Goal: Check status: Check status

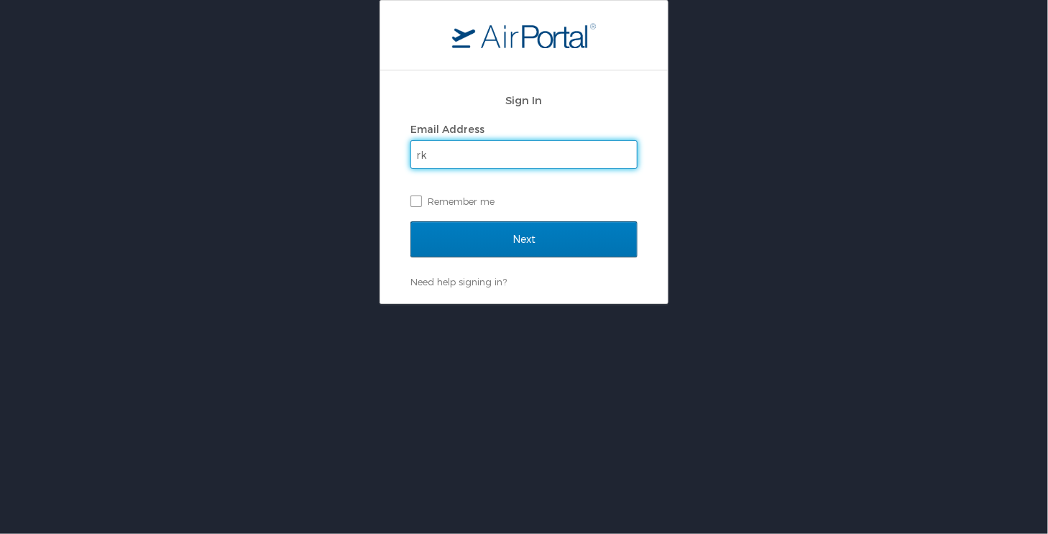
type input "r"
type input "R"
type input "rkongwa@crosscatholic.org"
click at [418, 206] on label "Remember me" at bounding box center [523, 201] width 227 height 22
click at [418, 205] on input "Remember me" at bounding box center [414, 199] width 9 height 9
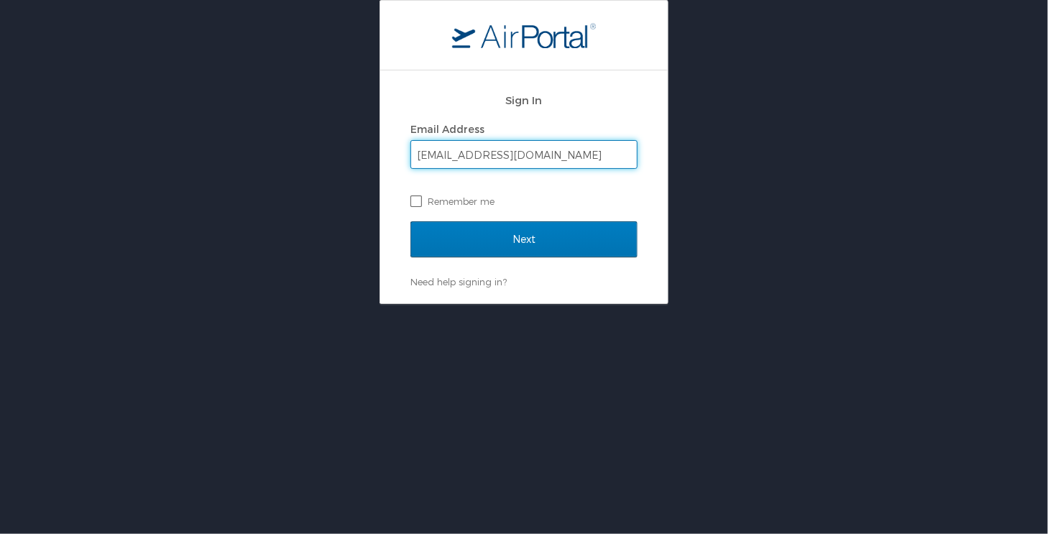
checkbox input "true"
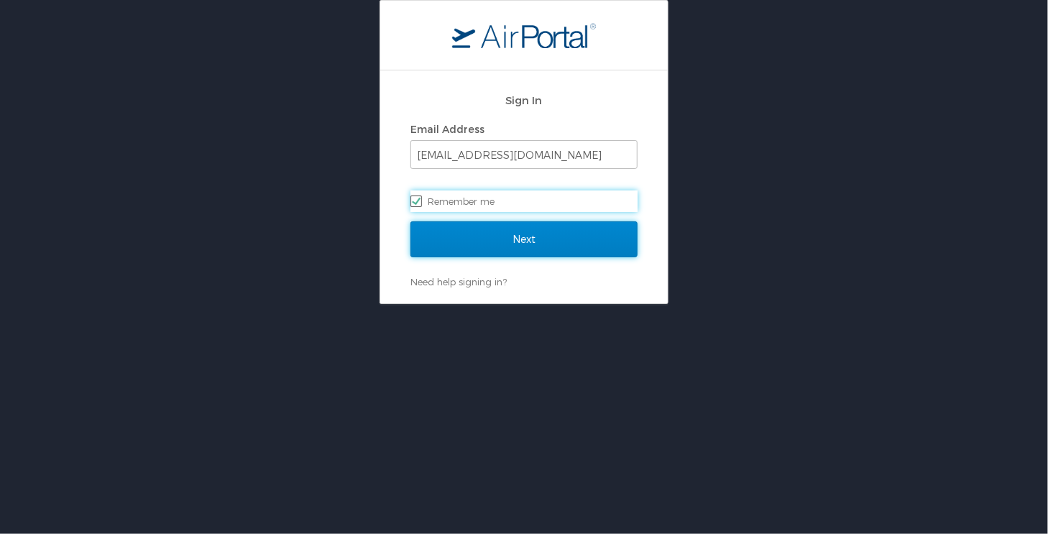
click at [469, 229] on input "Next" at bounding box center [523, 239] width 227 height 36
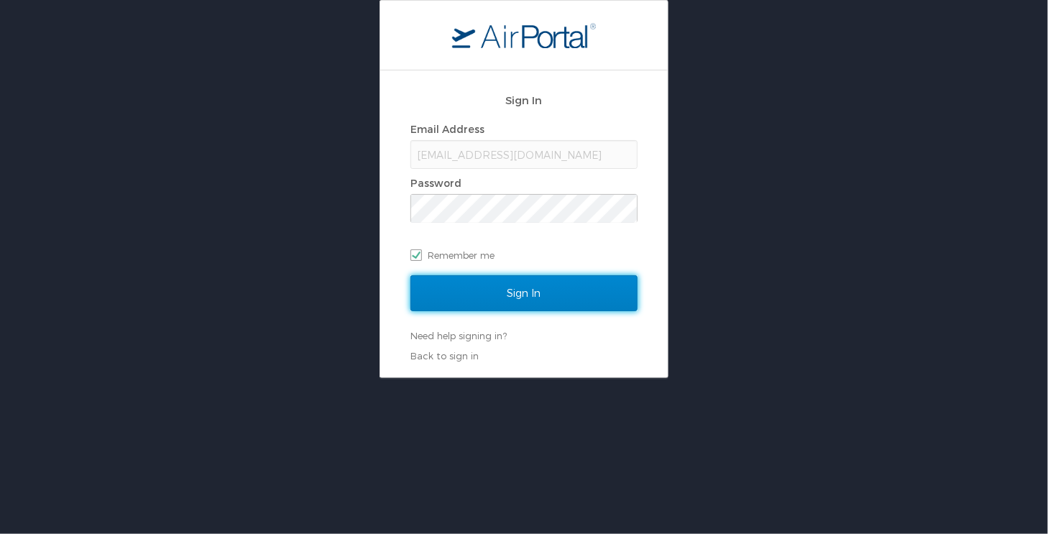
click at [538, 284] on input "Sign In" at bounding box center [523, 293] width 227 height 36
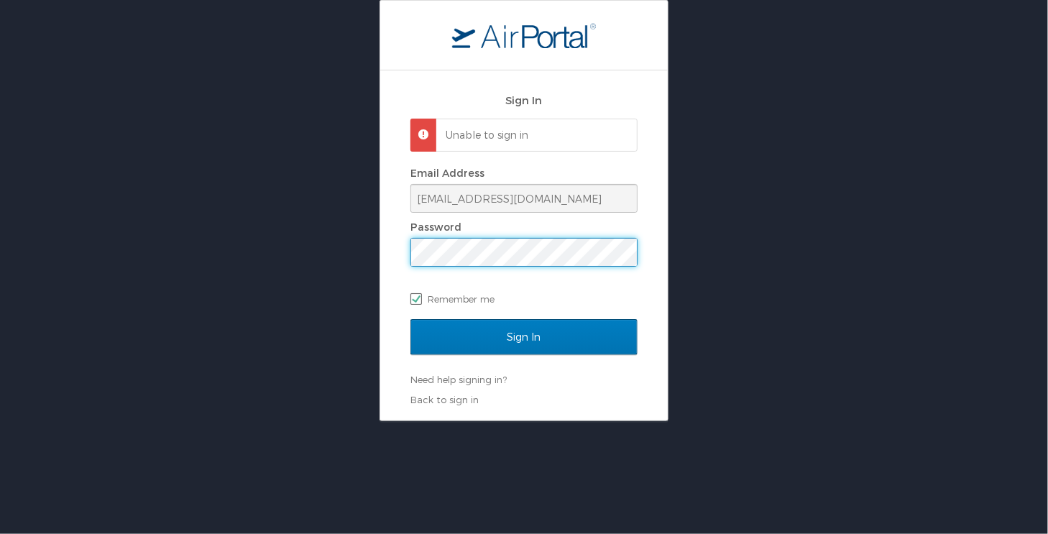
click at [413, 294] on label "Remember me" at bounding box center [523, 299] width 227 height 22
click at [413, 294] on input "Remember me" at bounding box center [414, 297] width 9 height 9
checkbox input "false"
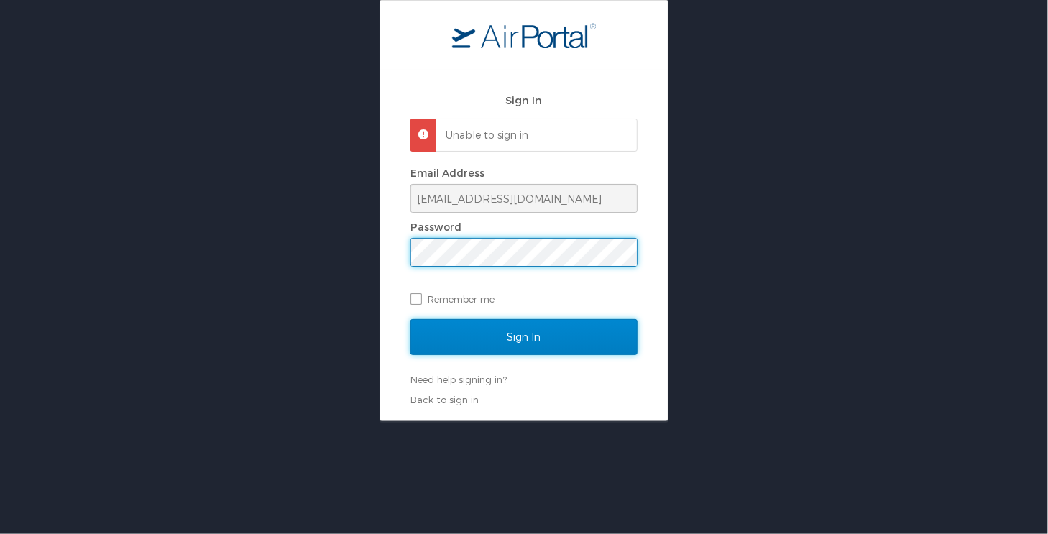
click at [499, 325] on input "Sign In" at bounding box center [523, 337] width 227 height 36
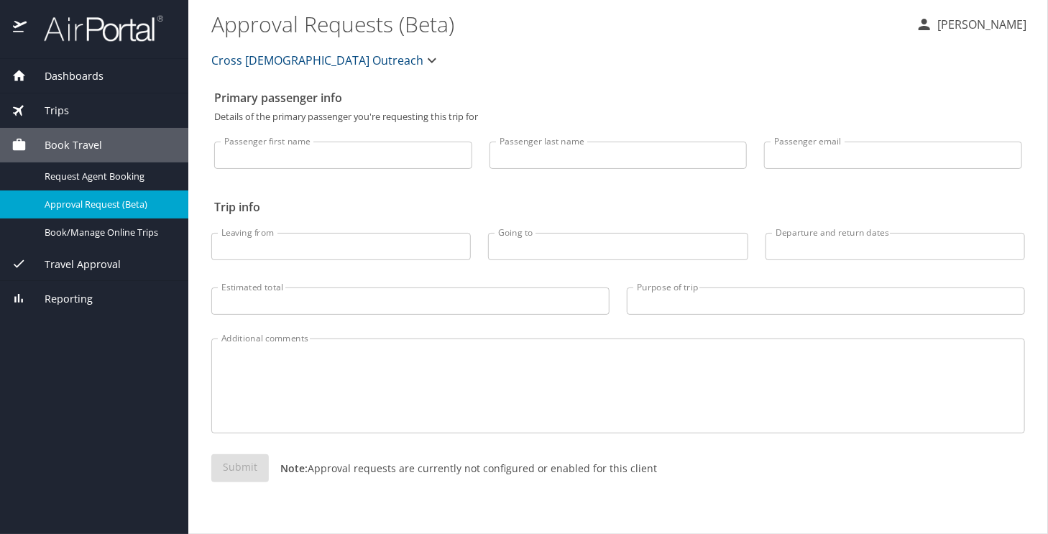
click at [101, 137] on div "Book Travel" at bounding box center [93, 145] width 165 height 16
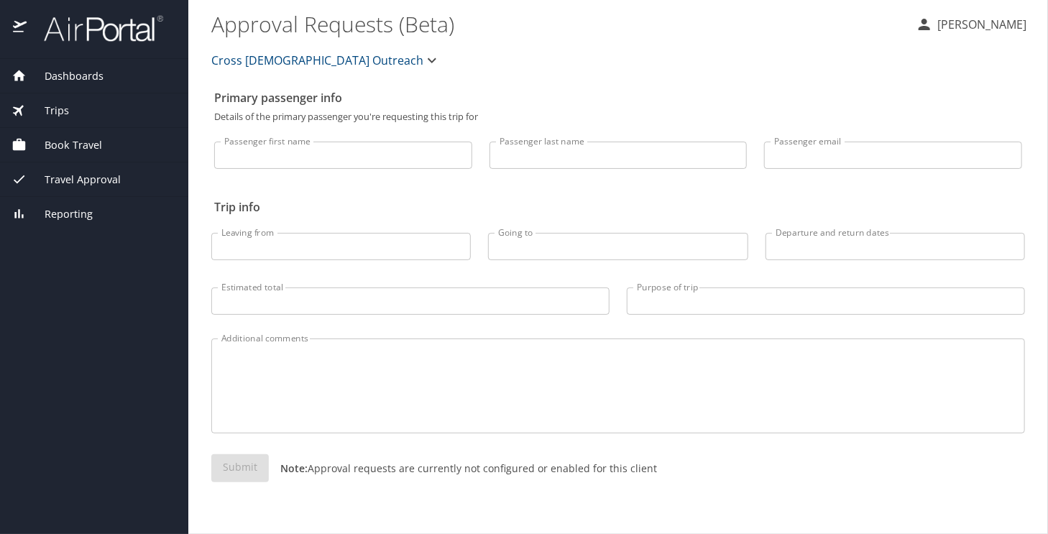
click at [101, 137] on div "Book Travel" at bounding box center [93, 145] width 165 height 16
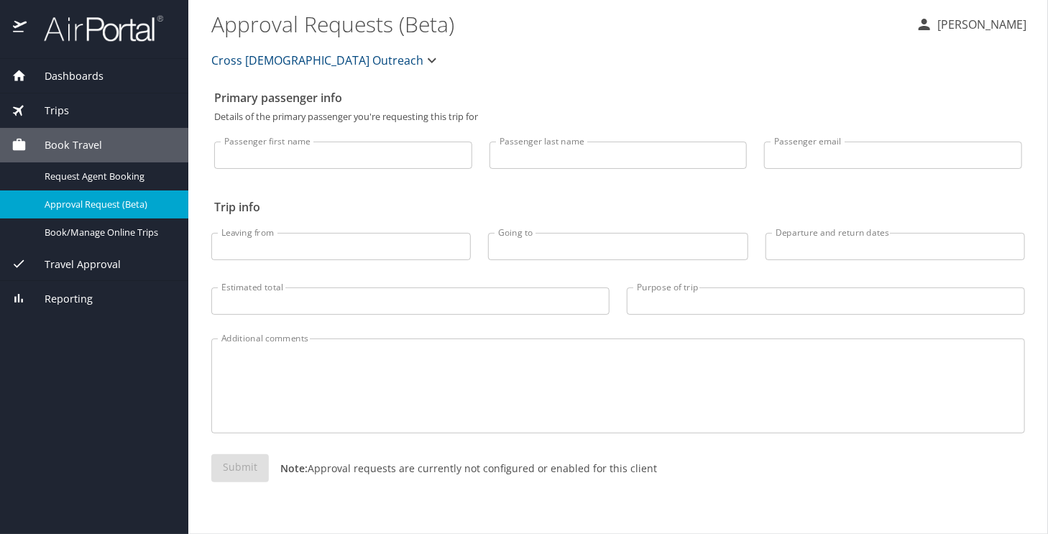
click at [83, 75] on span "Dashboards" at bounding box center [65, 76] width 77 height 16
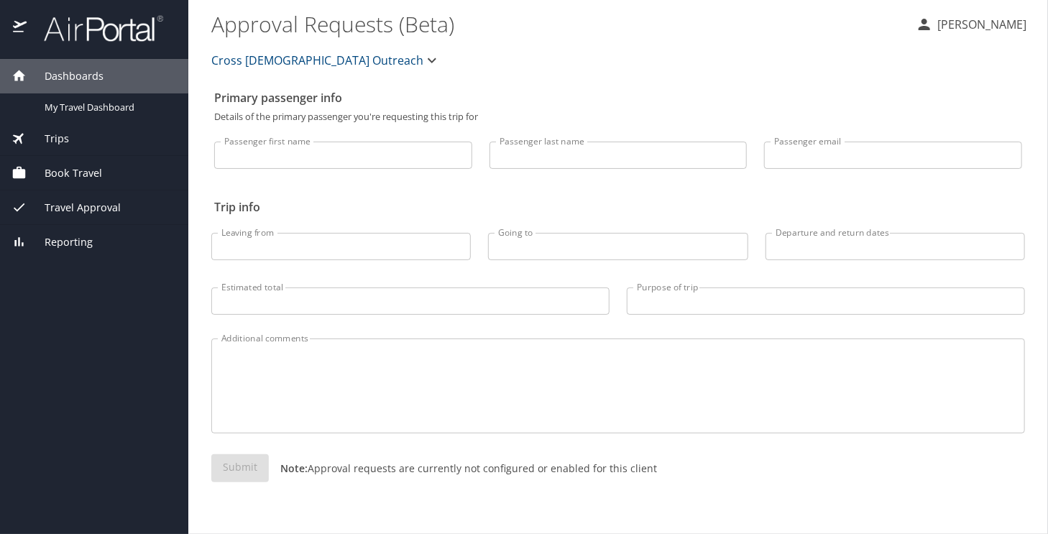
click at [105, 165] on div "Book Travel" at bounding box center [93, 173] width 165 height 16
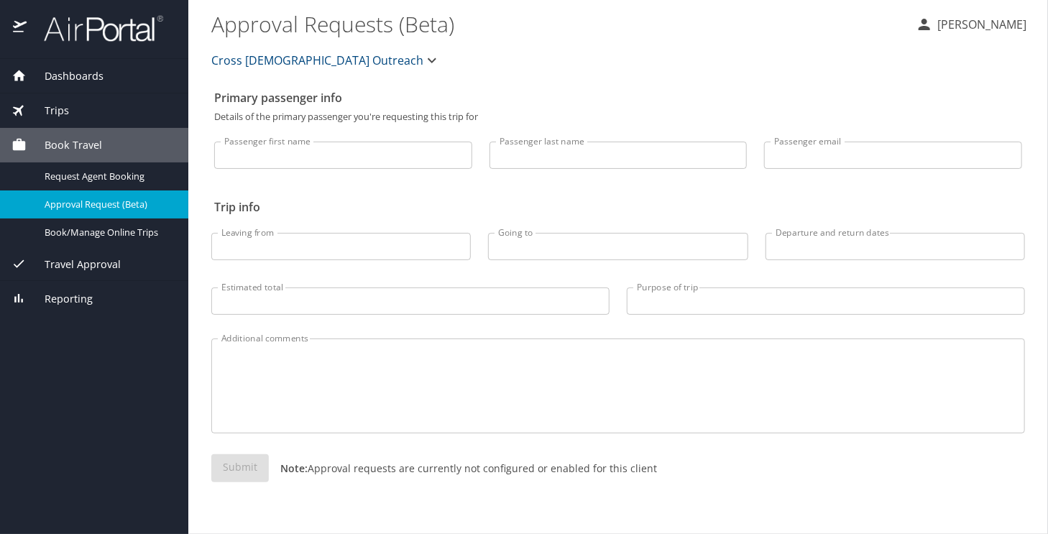
click at [104, 71] on div "Dashboards" at bounding box center [93, 76] width 165 height 16
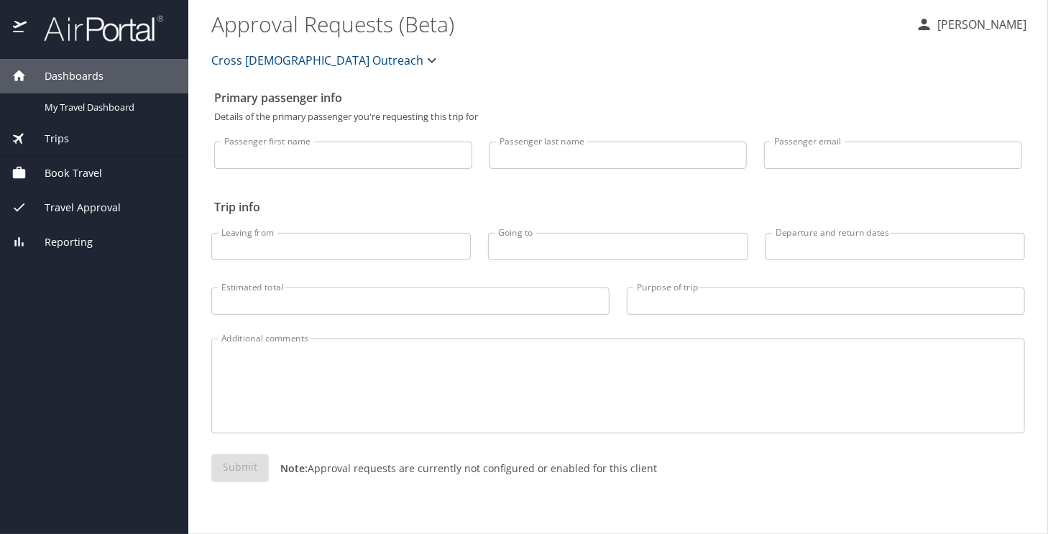
click at [63, 129] on div "Trips" at bounding box center [94, 138] width 188 height 34
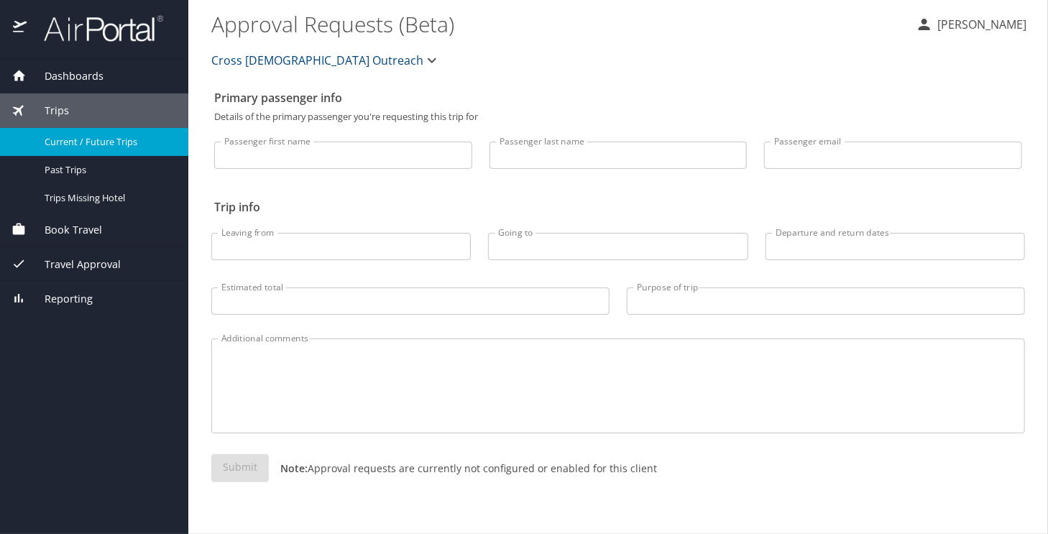
click at [119, 143] on span "Current / Future Trips" at bounding box center [108, 142] width 126 height 14
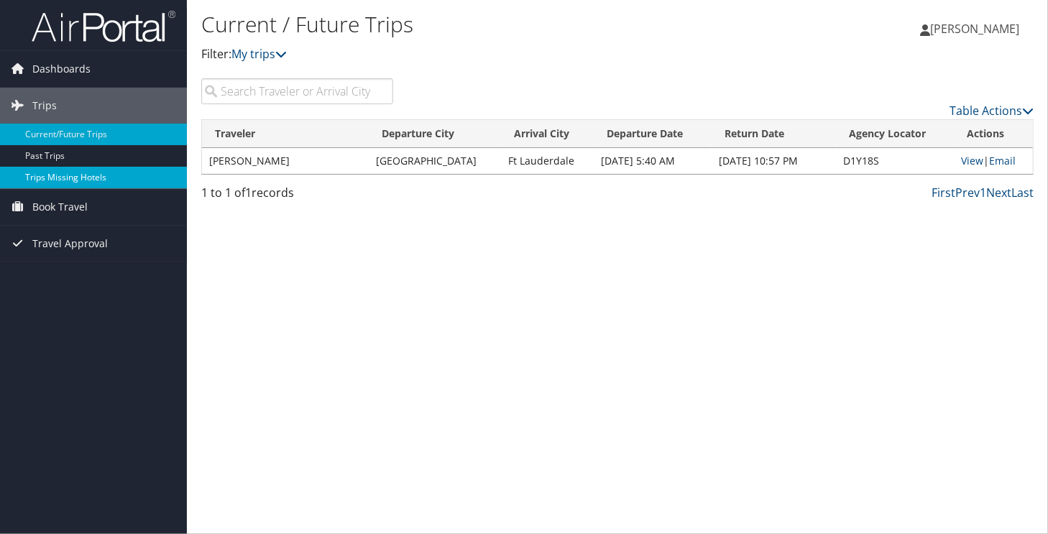
click at [84, 175] on link "Trips Missing Hotels" at bounding box center [93, 178] width 187 height 22
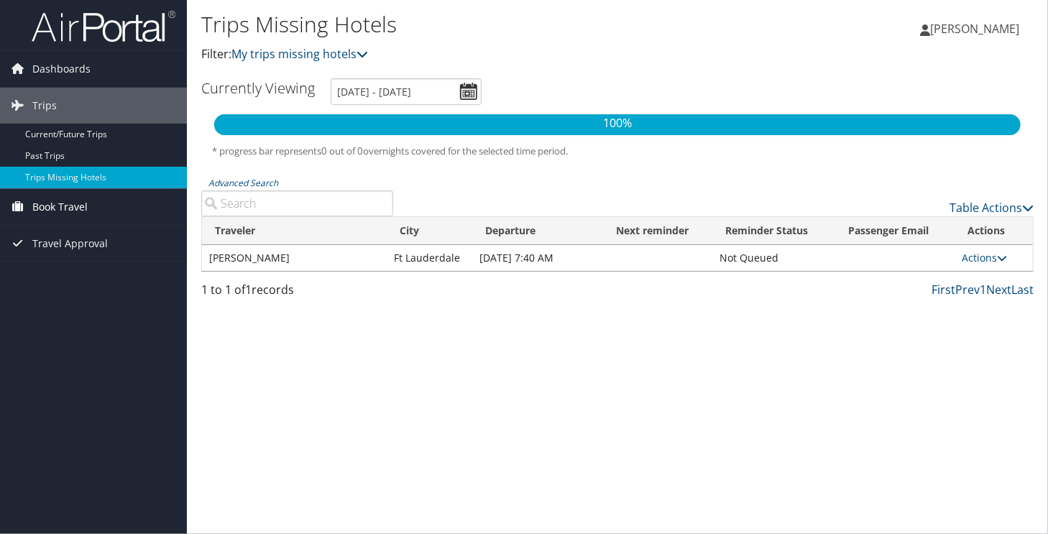
click at [86, 206] on span "Book Travel" at bounding box center [59, 207] width 55 height 36
click at [249, 326] on div "Trips Missing Hotels Filter: My trips missing hotels Raymond Kongwa Raymond Kon…" at bounding box center [617, 267] width 861 height 534
click at [552, 65] on div "Trips Missing Hotels Filter: My trips missing hotels" at bounding box center [478, 42] width 555 height 71
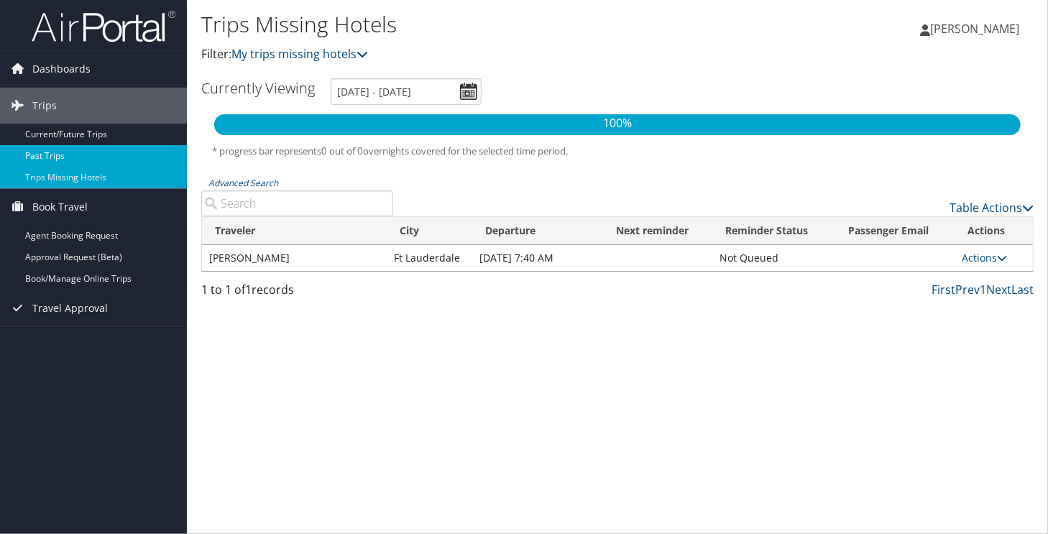
click at [128, 166] on link "Past Trips" at bounding box center [93, 156] width 187 height 22
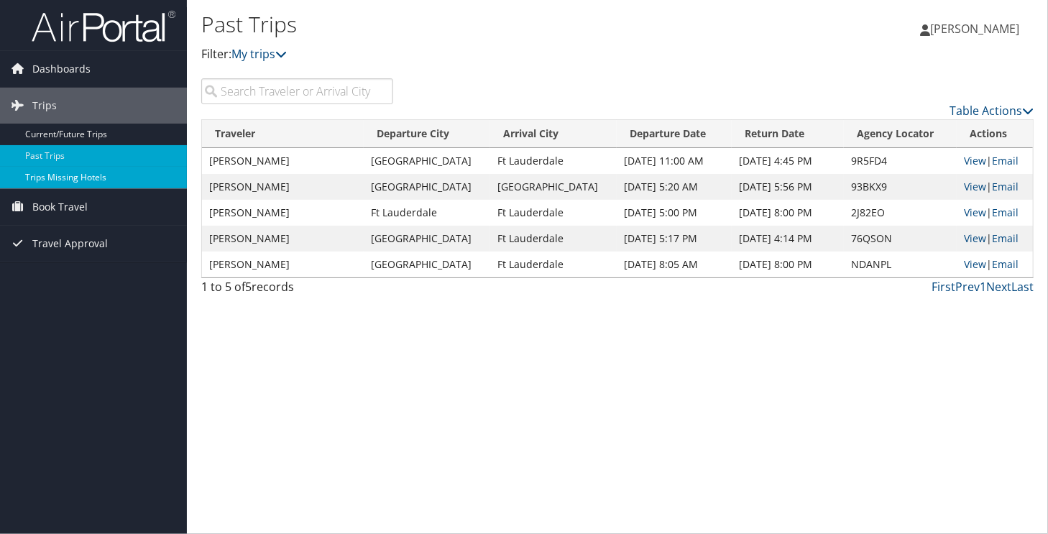
click at [63, 176] on link "Trips Missing Hotels" at bounding box center [93, 178] width 187 height 22
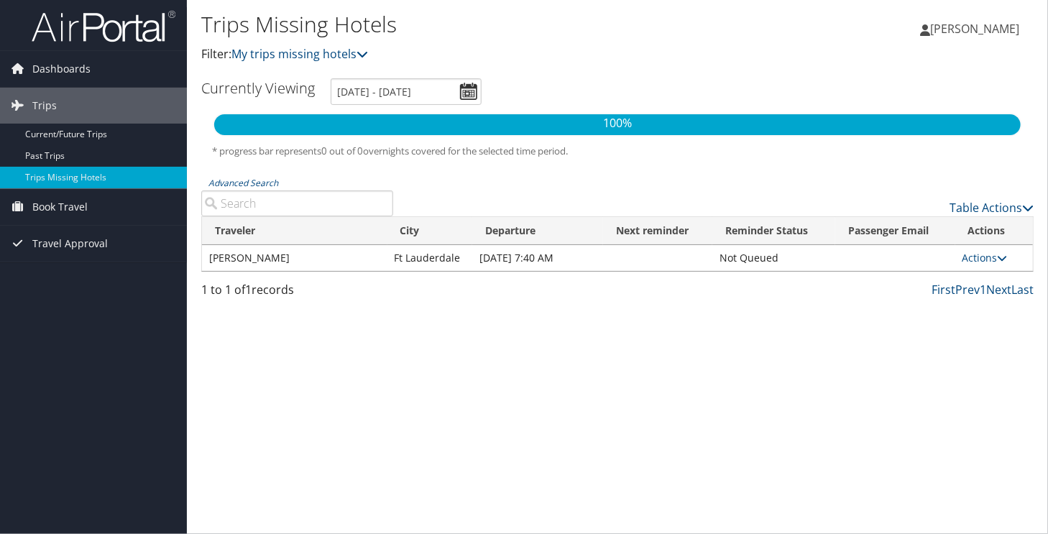
drag, startPoint x: 96, startPoint y: 172, endPoint x: 321, endPoint y: 336, distance: 278.9
click at [321, 336] on div "Trips Missing Hotels Filter: My trips missing hotels Raymond Kongwa Raymond Kon…" at bounding box center [617, 267] width 861 height 534
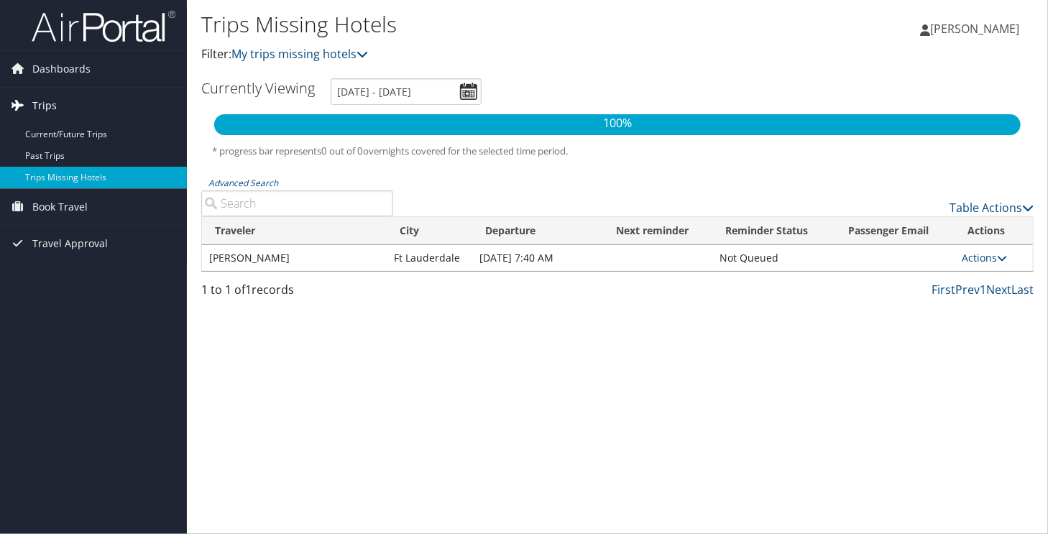
click at [52, 101] on span "Trips" at bounding box center [44, 106] width 24 height 36
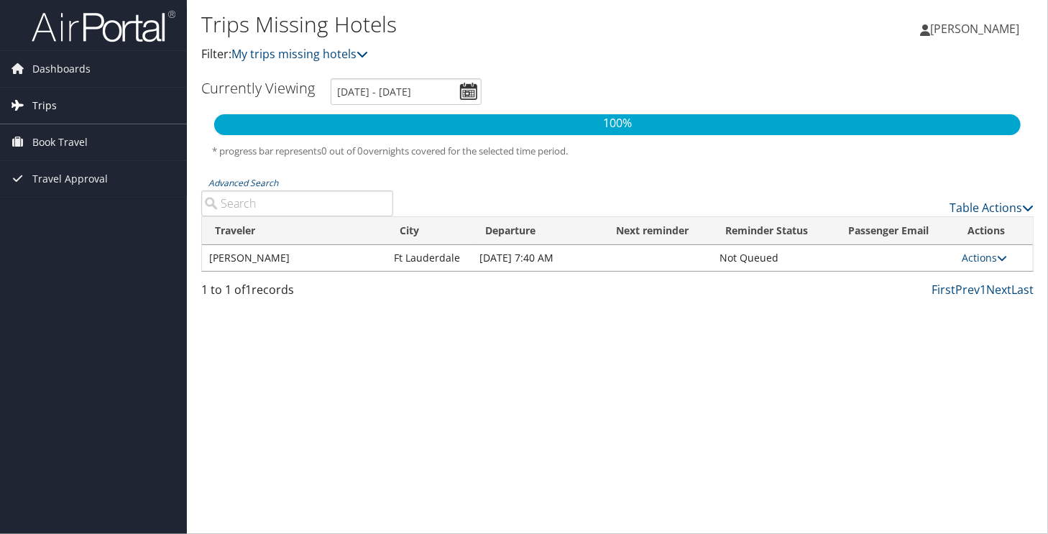
click at [52, 101] on span "Trips" at bounding box center [44, 106] width 24 height 36
click at [55, 103] on span "Trips" at bounding box center [44, 106] width 24 height 36
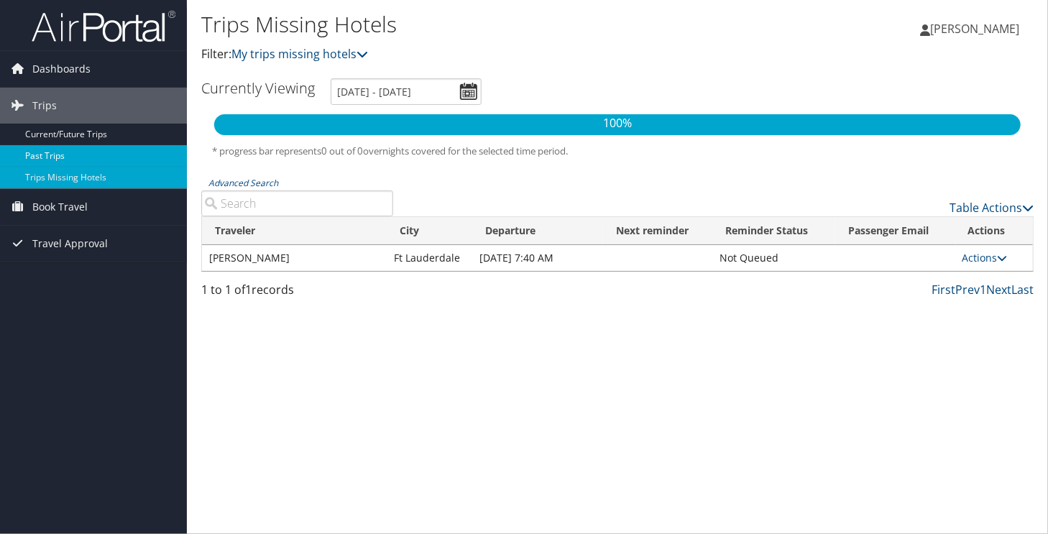
click at [53, 155] on link "Past Trips" at bounding box center [93, 156] width 187 height 22
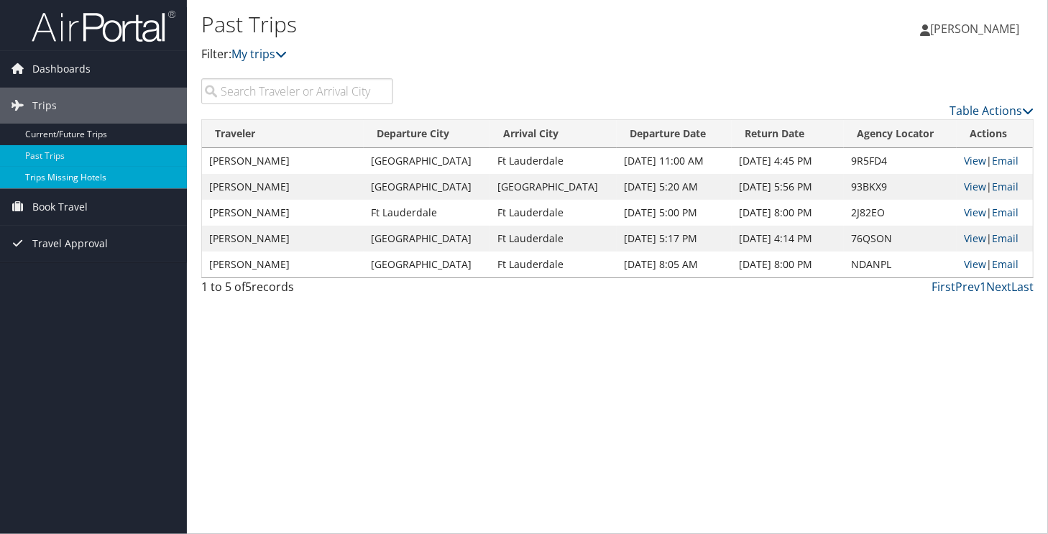
click at [87, 185] on link "Trips Missing Hotels" at bounding box center [93, 178] width 187 height 22
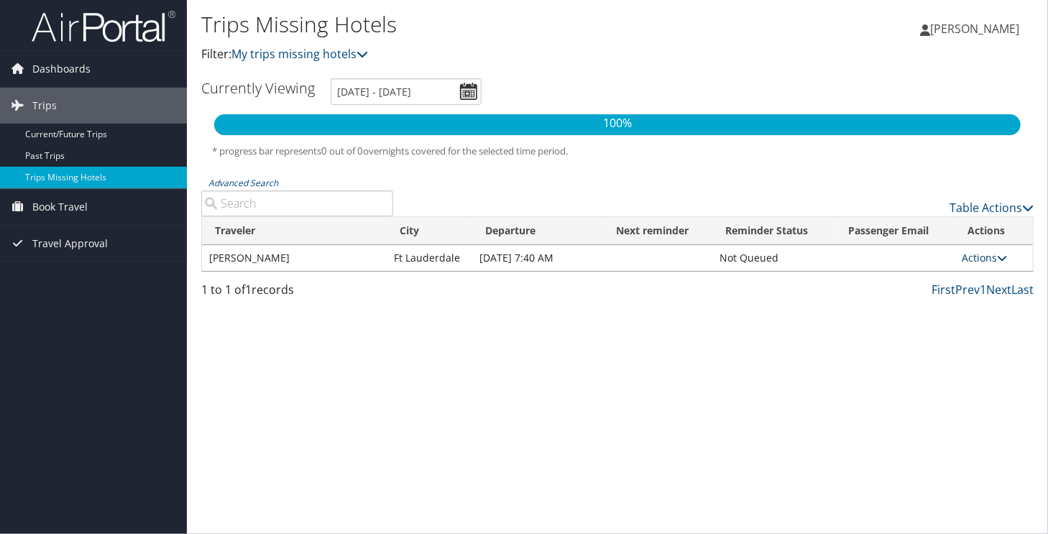
click at [1006, 254] on icon at bounding box center [1002, 258] width 10 height 10
click at [968, 325] on link "Attach Hotel" at bounding box center [955, 327] width 99 height 24
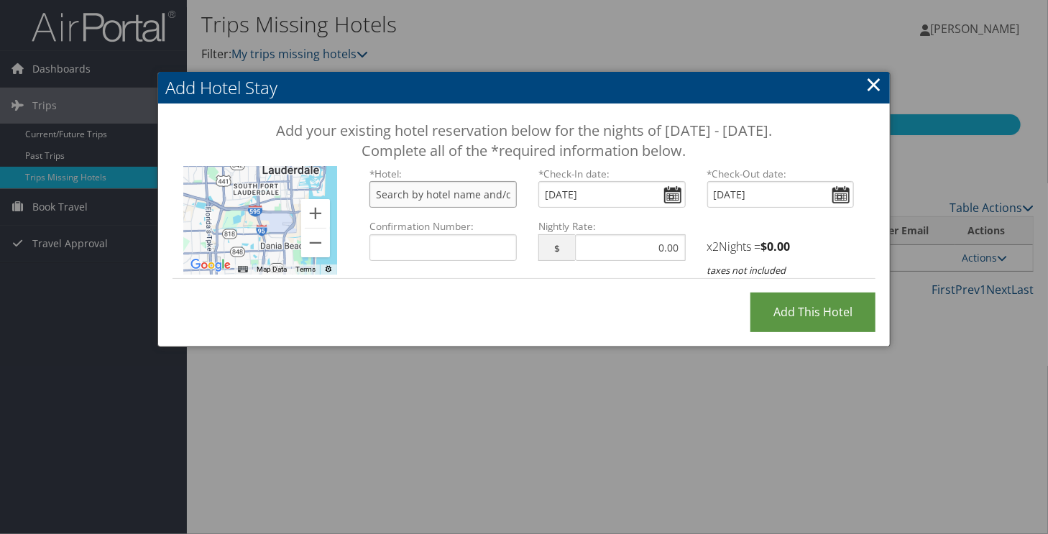
click at [441, 196] on input "text" at bounding box center [442, 194] width 147 height 27
click at [317, 208] on button "Zoom in" at bounding box center [315, 213] width 29 height 29
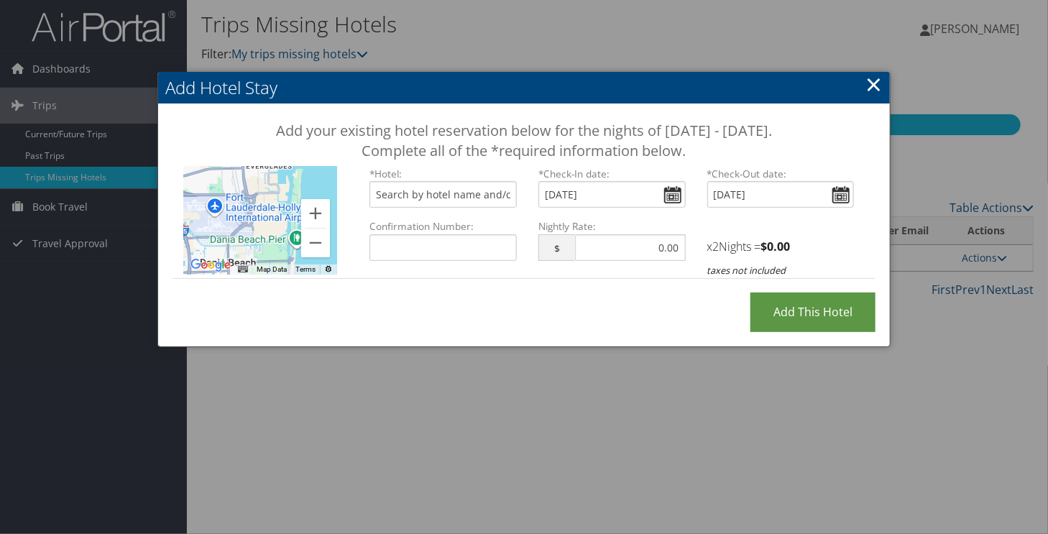
drag, startPoint x: 260, startPoint y: 225, endPoint x: 194, endPoint y: 226, distance: 66.1
click at [194, 226] on div at bounding box center [260, 221] width 155 height 108
click at [310, 211] on button "Zoom in" at bounding box center [315, 213] width 29 height 29
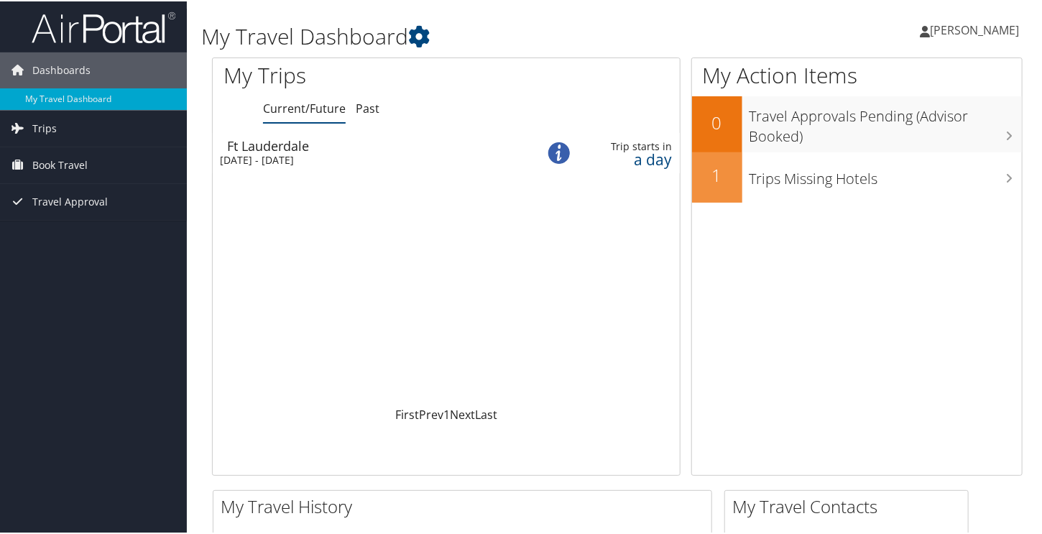
click at [500, 155] on div "[DATE] - [DATE]" at bounding box center [368, 158] width 296 height 13
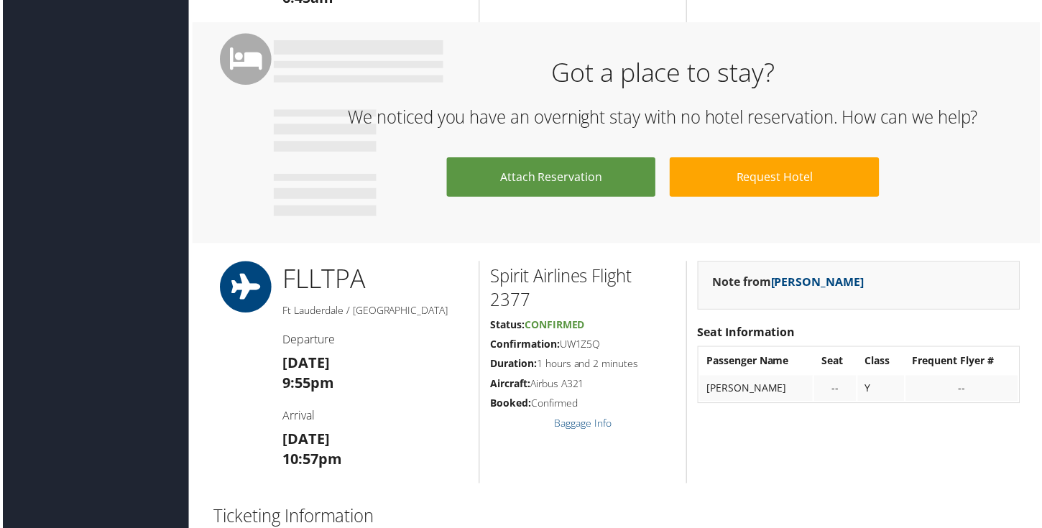
scroll to position [668, 0]
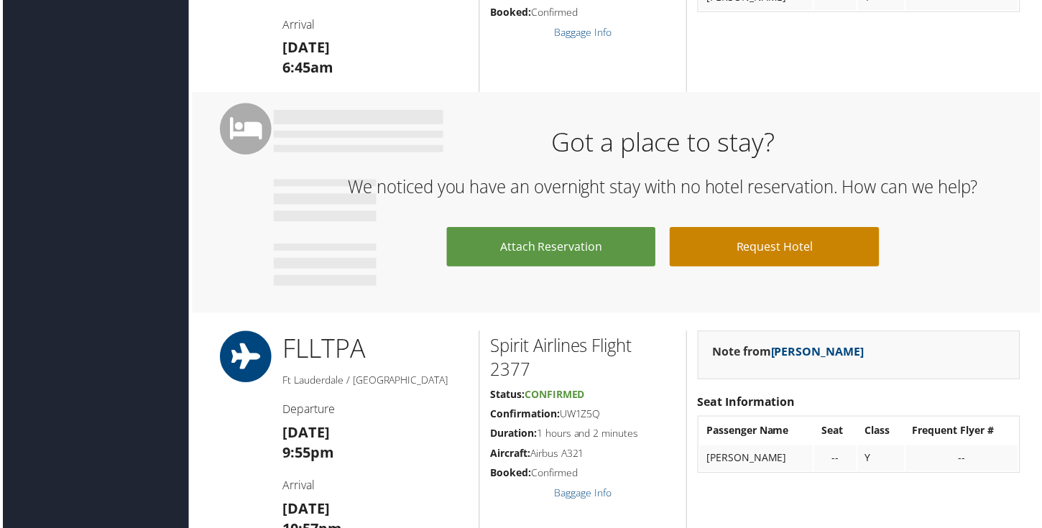
click at [775, 250] on link "Request Hotel" at bounding box center [775, 249] width 211 height 40
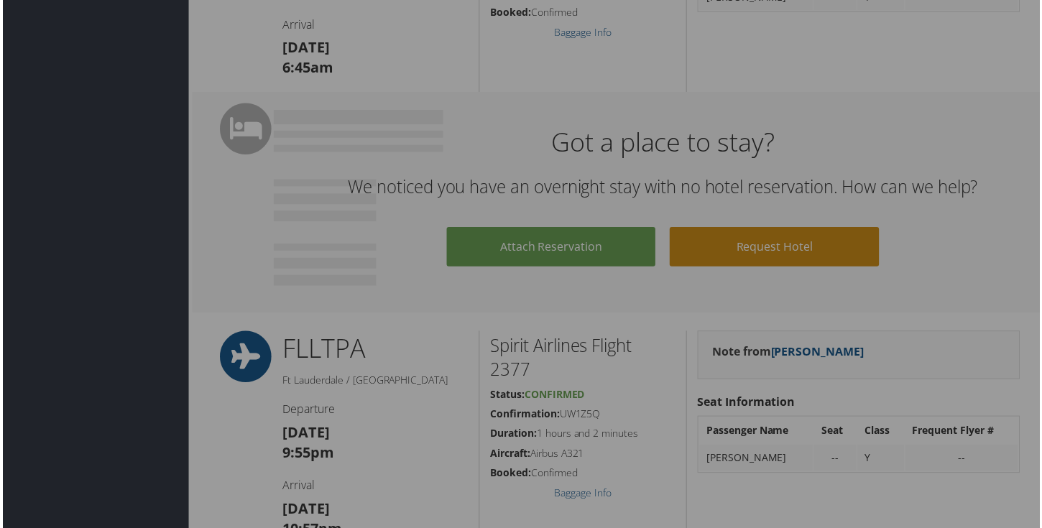
click at [775, 250] on div at bounding box center [524, 267] width 1048 height 534
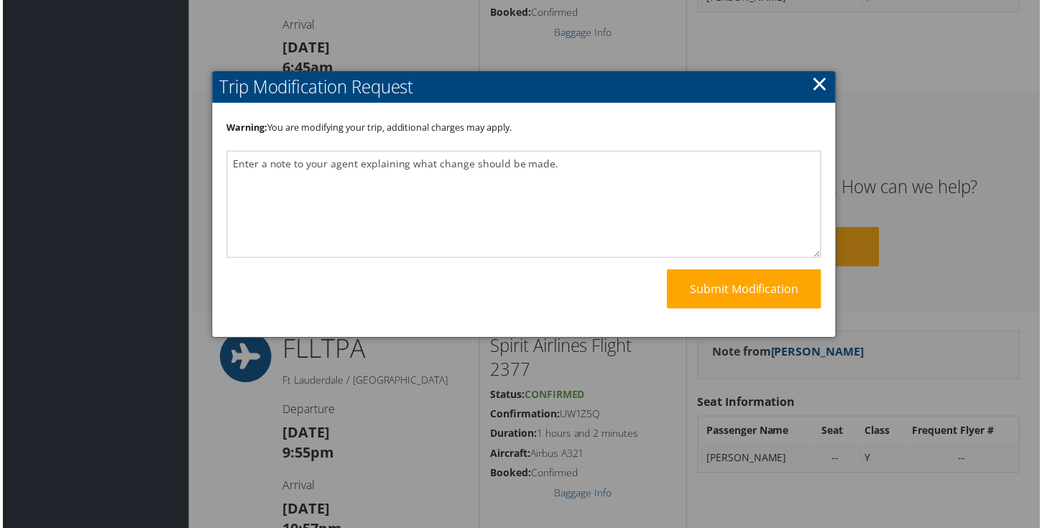
click at [819, 86] on link "×" at bounding box center [821, 84] width 17 height 29
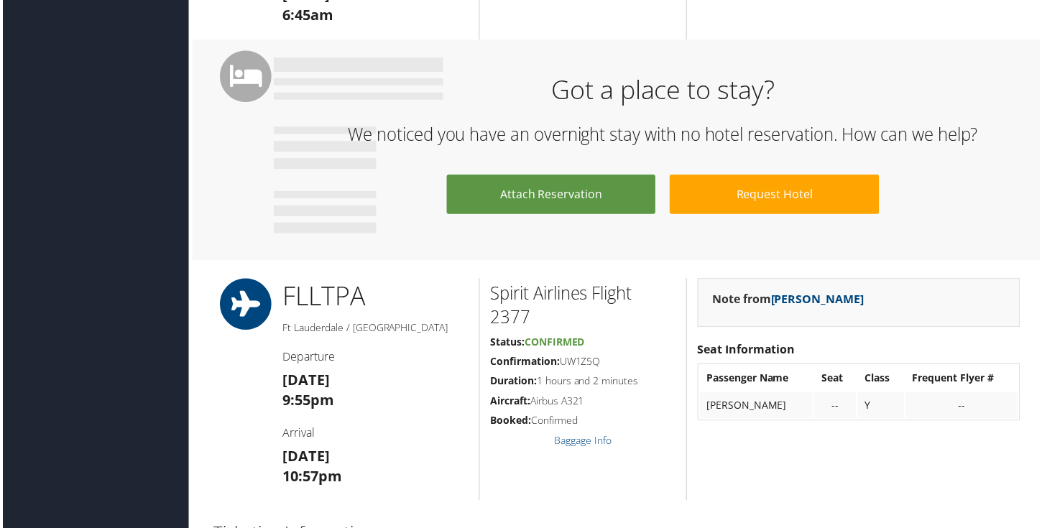
scroll to position [723, 0]
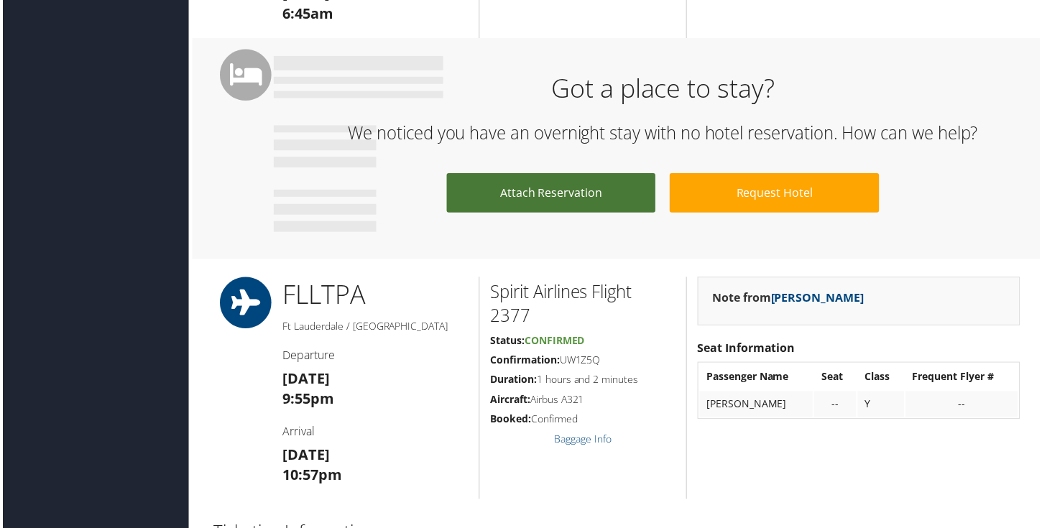
click at [575, 198] on link "Attach Reservation" at bounding box center [551, 194] width 211 height 40
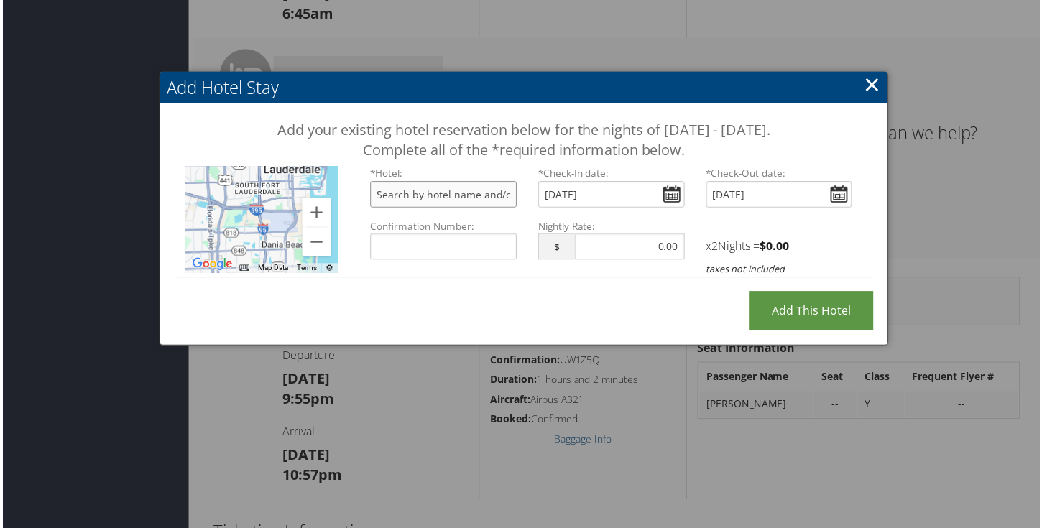
click at [469, 190] on input "text" at bounding box center [442, 195] width 147 height 27
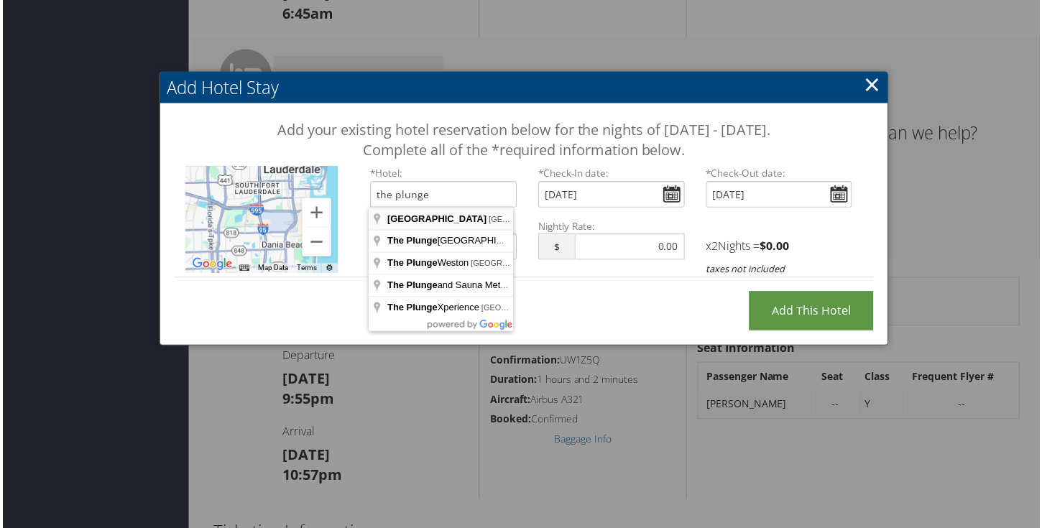
type input "Plunge Beach Resort, El Mar Drive, Lauderdale-by-the-Sea, FL, USA"
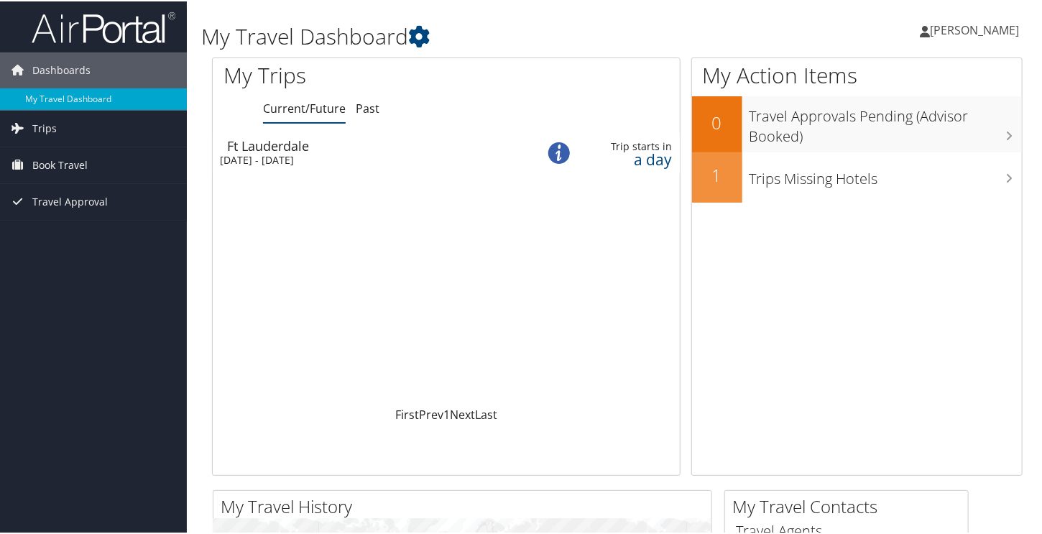
click at [389, 160] on div "[DATE] - [DATE]" at bounding box center [368, 158] width 296 height 13
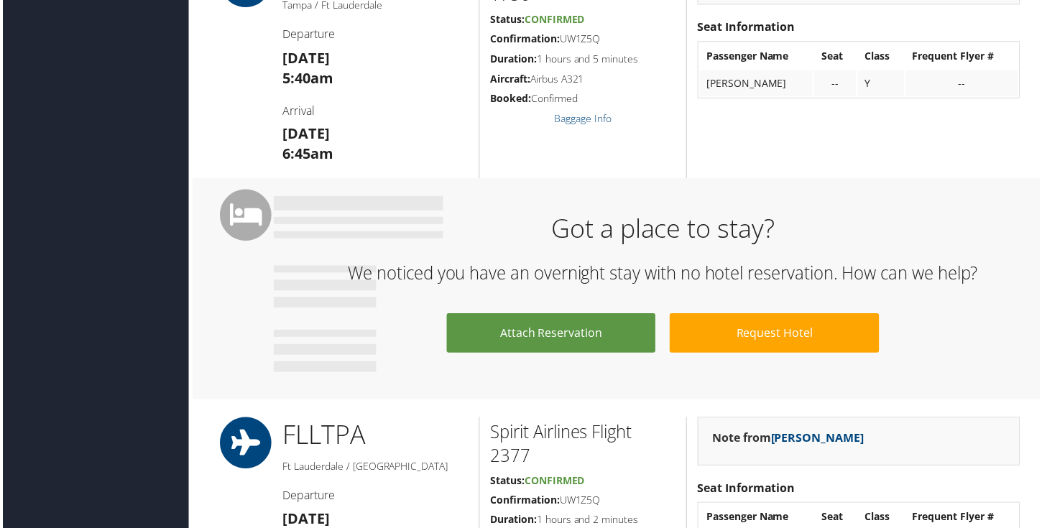
scroll to position [721, 0]
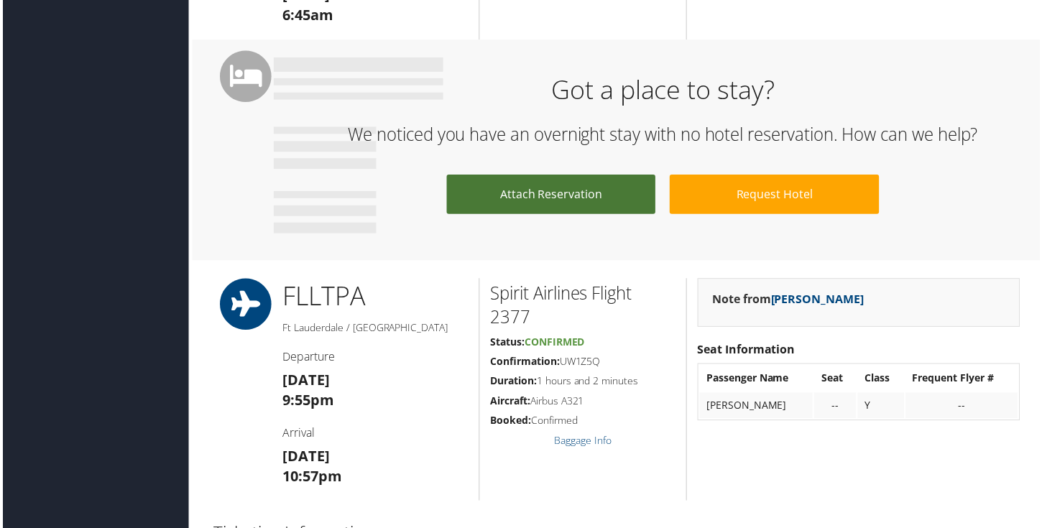
click at [569, 195] on link "Attach Reservation" at bounding box center [551, 195] width 211 height 40
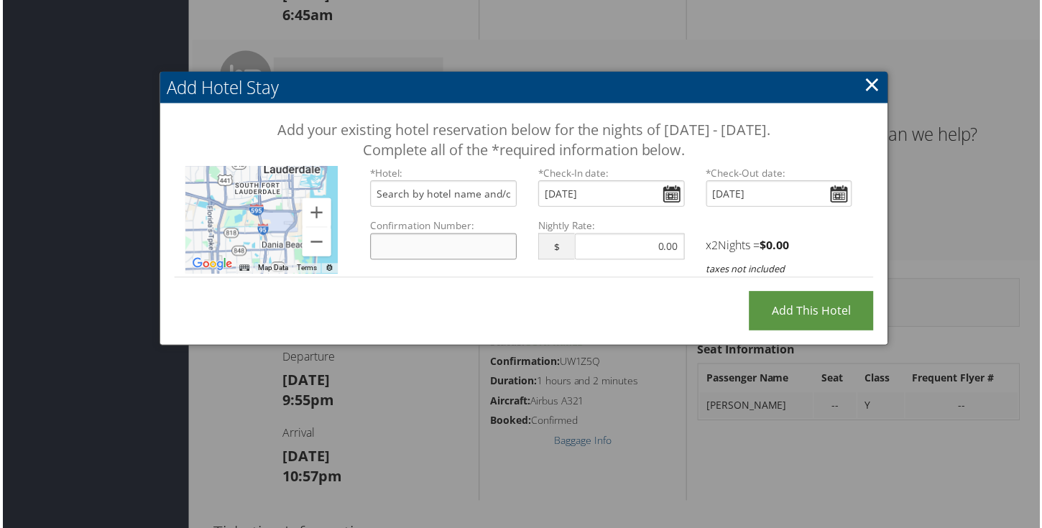
click at [407, 247] on input "Confirmation Number:" at bounding box center [442, 247] width 147 height 27
click at [868, 84] on link "×" at bounding box center [873, 84] width 17 height 29
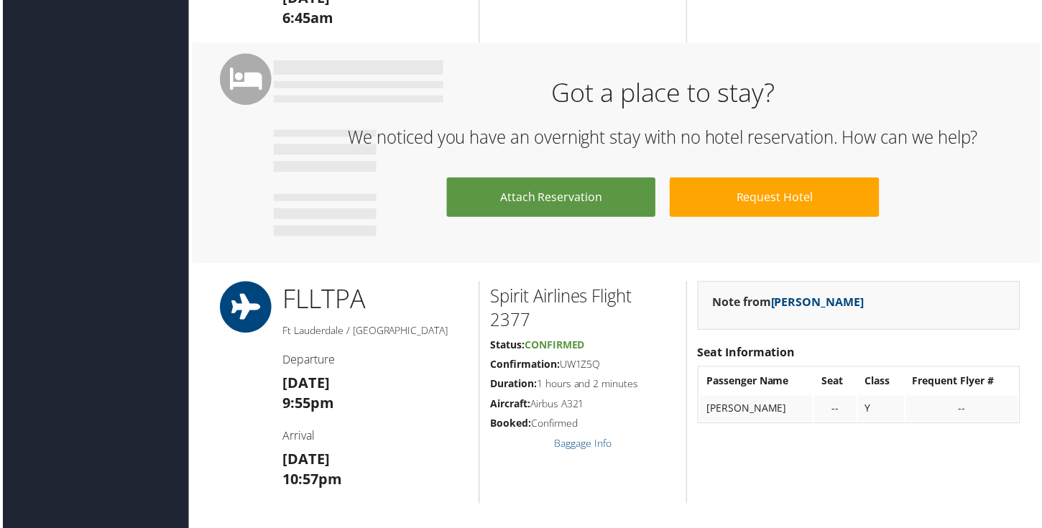
scroll to position [715, 0]
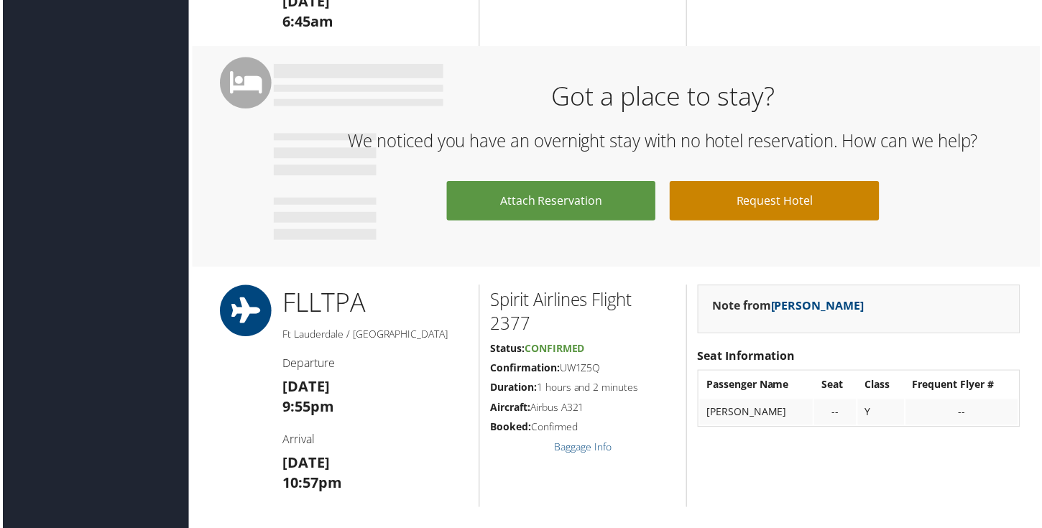
click at [792, 217] on link "Request Hotel" at bounding box center [775, 202] width 211 height 40
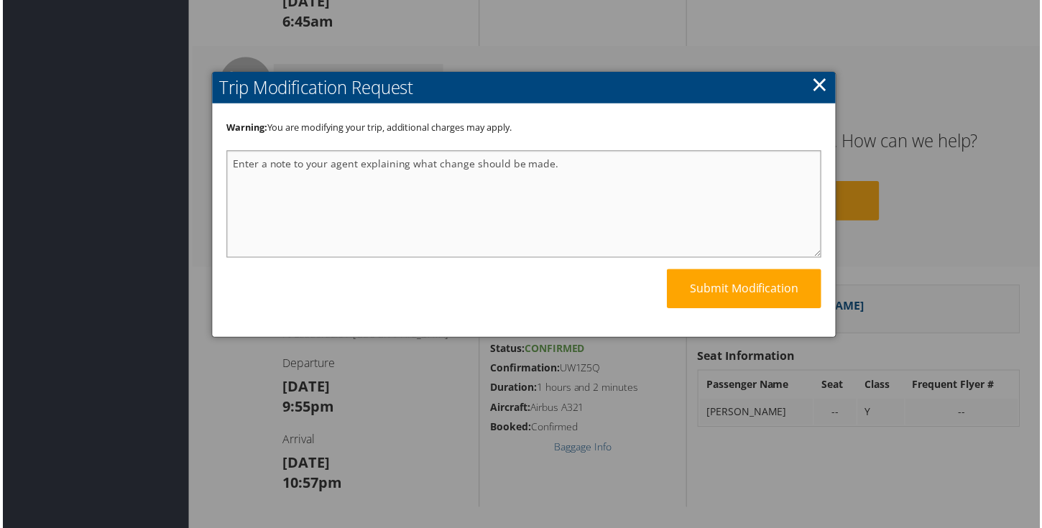
click at [406, 213] on textarea at bounding box center [524, 205] width 599 height 108
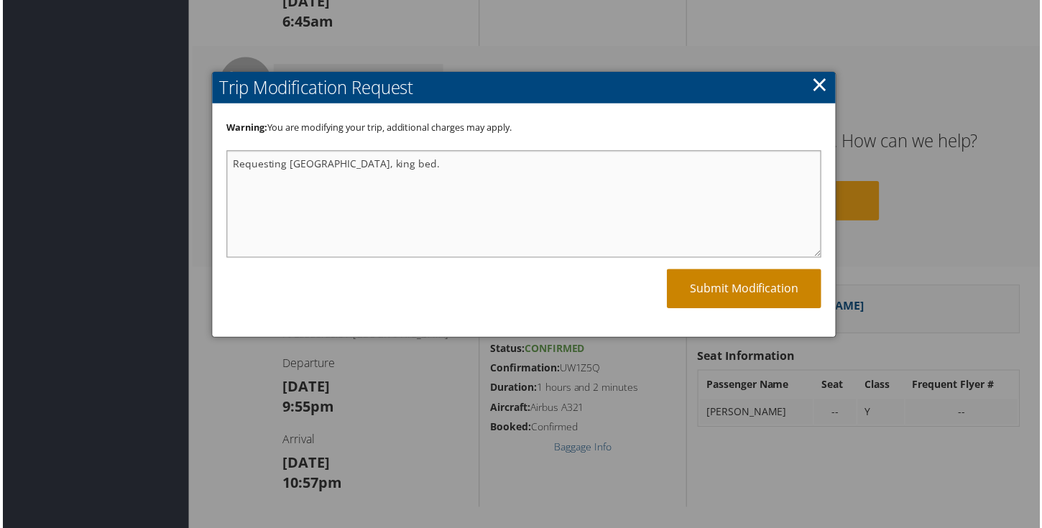
type textarea "Requesting [GEOGRAPHIC_DATA], king bed."
click at [699, 294] on link "Submit Modification" at bounding box center [745, 290] width 155 height 40
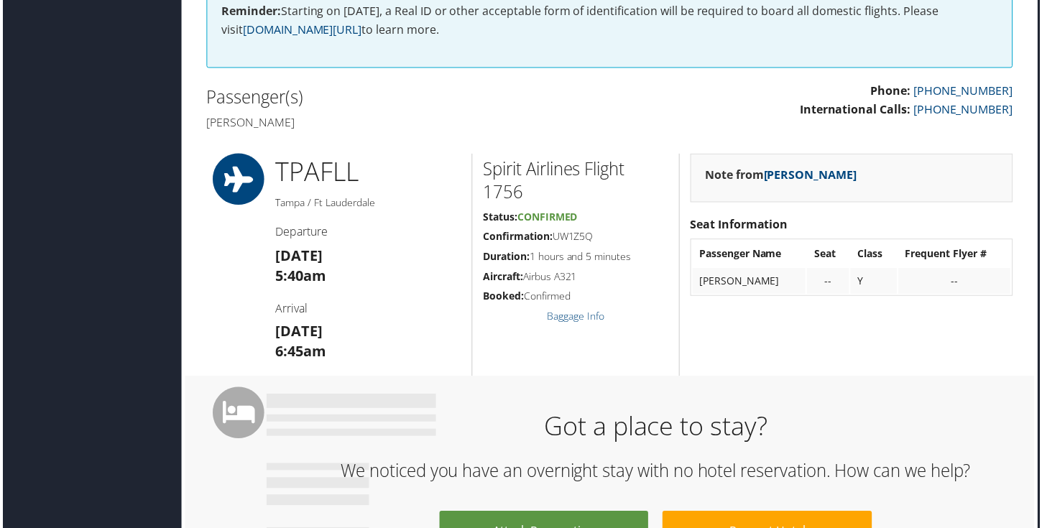
scroll to position [0, 7]
